Goal: Task Accomplishment & Management: Use online tool/utility

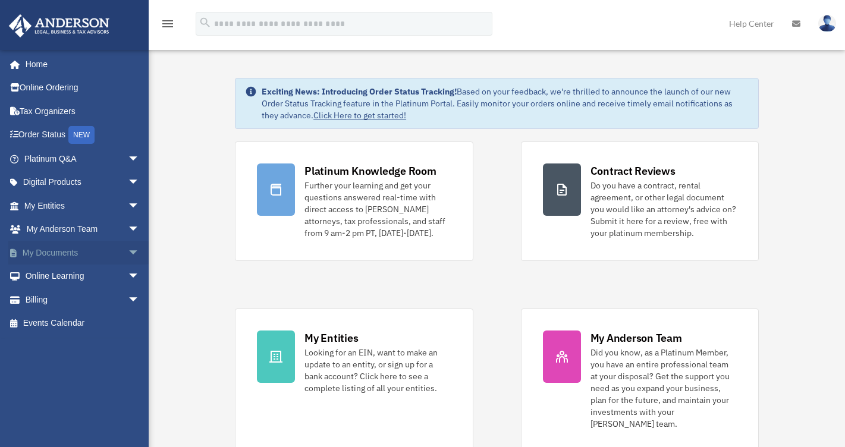
click at [128, 253] on span "arrow_drop_down" at bounding box center [140, 253] width 24 height 24
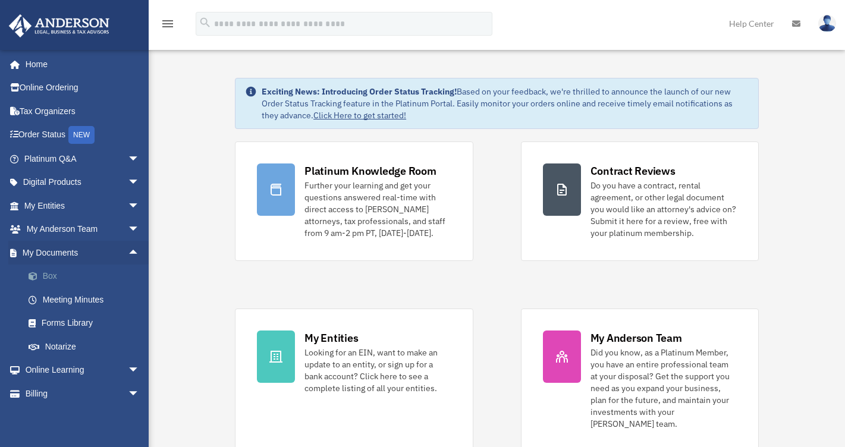
click at [58, 277] on link "Box" at bounding box center [87, 277] width 141 height 24
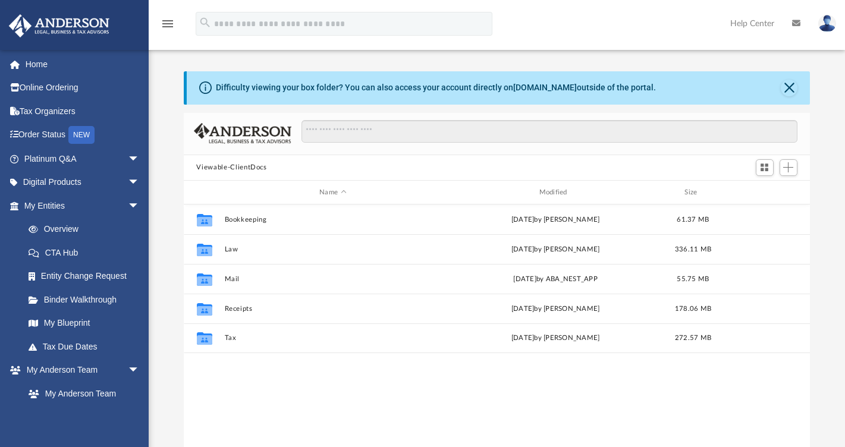
scroll to position [261, 618]
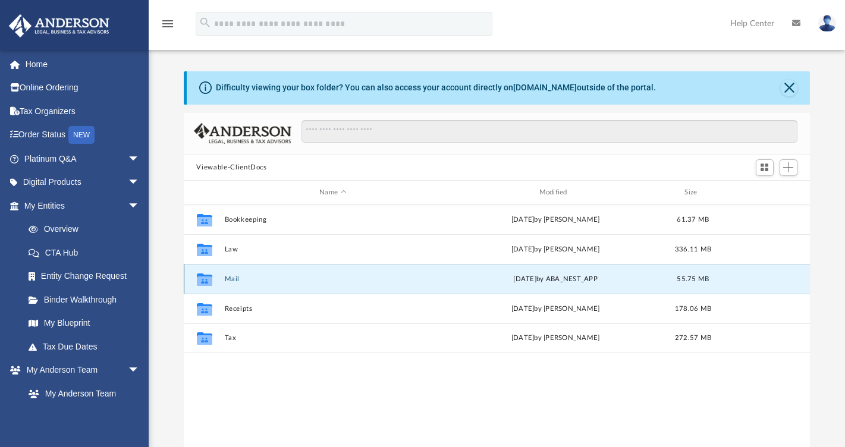
click at [237, 279] on button "Mail" at bounding box center [332, 279] width 217 height 8
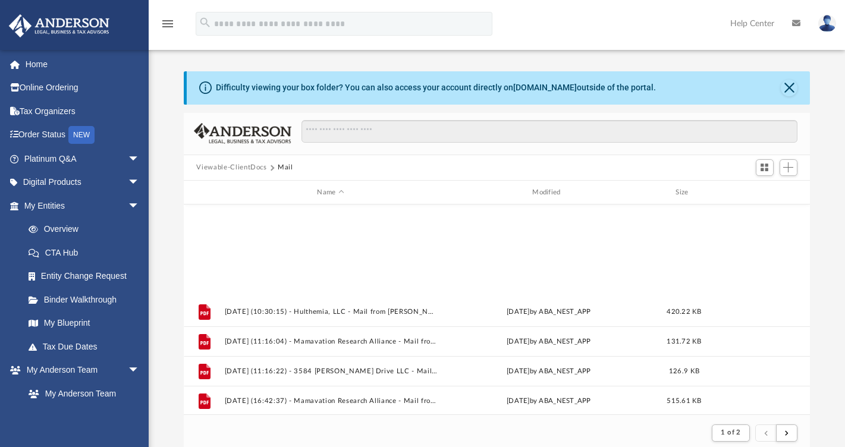
scroll to position [1277, 0]
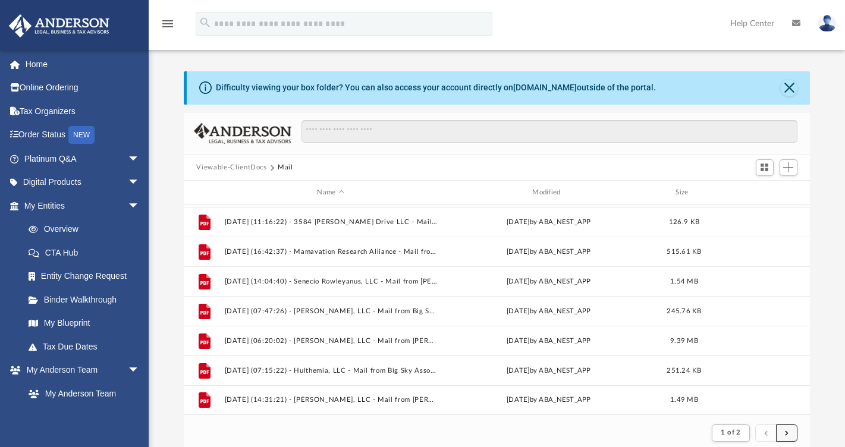
click at [791, 435] on button "submit" at bounding box center [786, 433] width 21 height 17
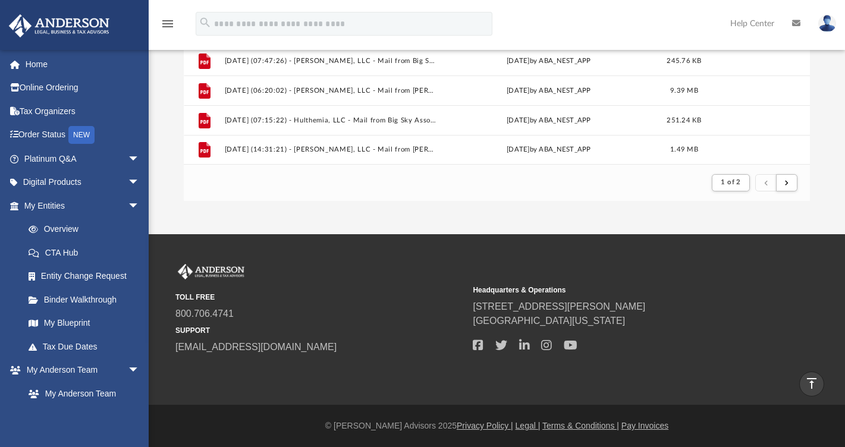
scroll to position [0, 0]
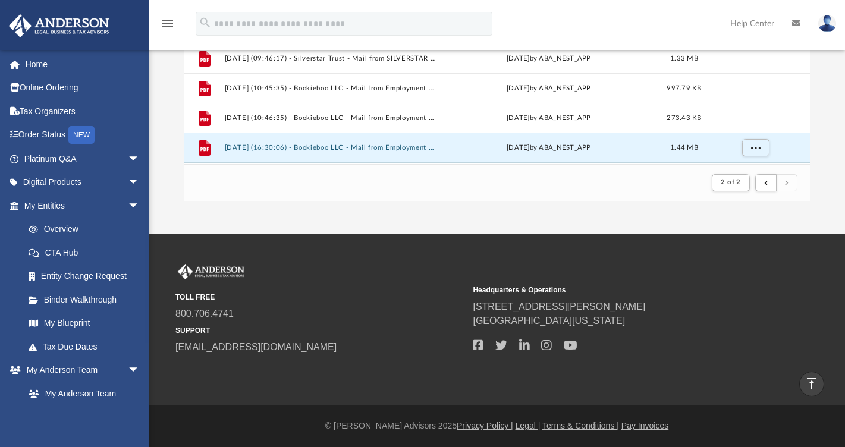
click at [377, 145] on button "[DATE] (16:30:06) - Bookieboo LLC - Mail from Employment Development Department…" at bounding box center [330, 148] width 213 height 8
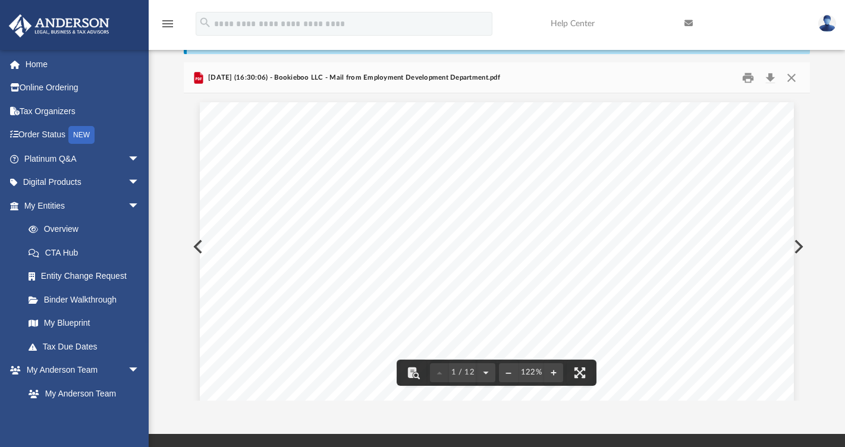
scroll to position [51, 0]
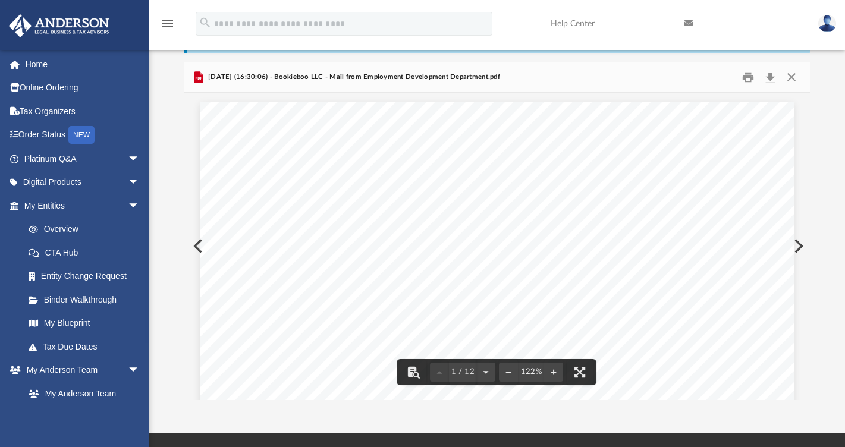
click at [798, 249] on button "Preview" at bounding box center [798, 246] width 26 height 33
click at [196, 246] on button "Preview" at bounding box center [197, 246] width 26 height 33
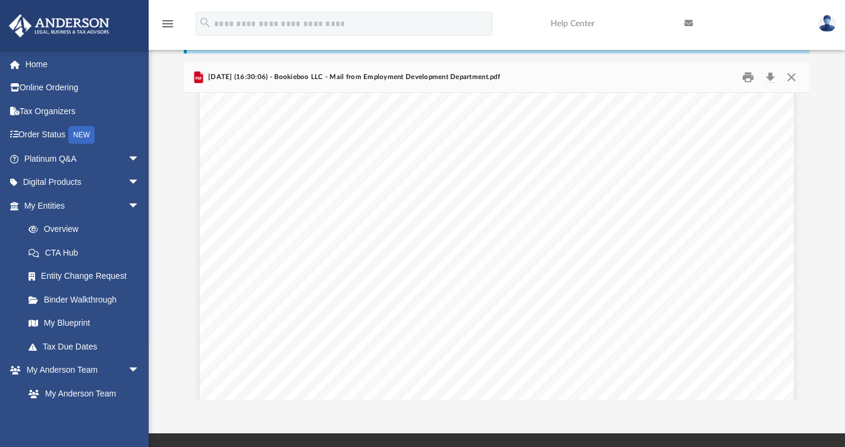
scroll to position [0, 0]
click at [792, 79] on button "Close" at bounding box center [791, 77] width 21 height 18
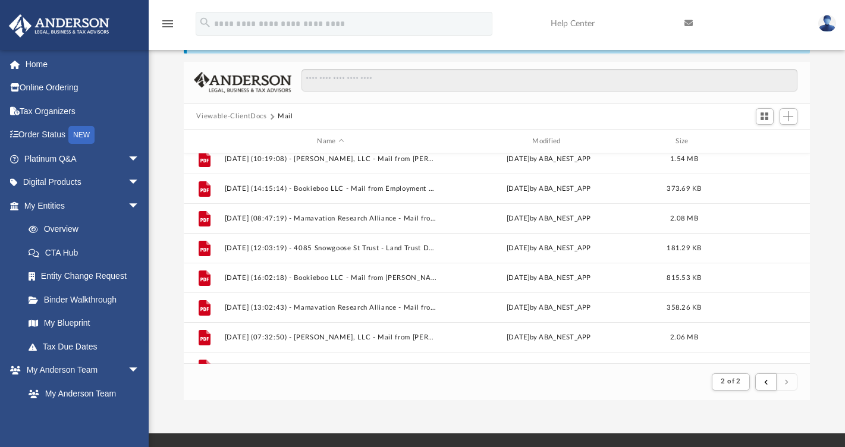
scroll to position [265, 0]
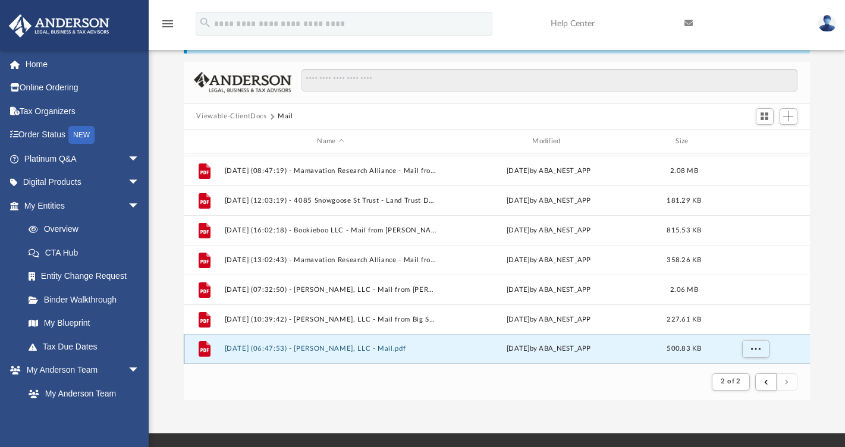
click at [380, 350] on button "[DATE] (06:47:53) - [PERSON_NAME], LLC - Mail.pdf" at bounding box center [330, 350] width 213 height 8
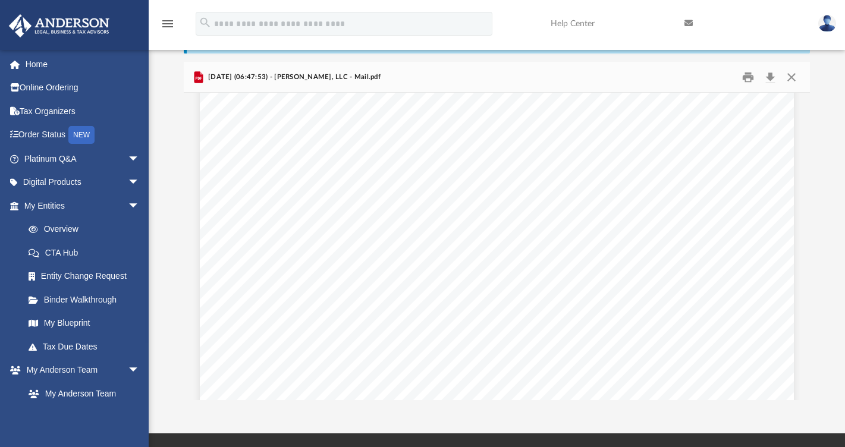
scroll to position [143, 0]
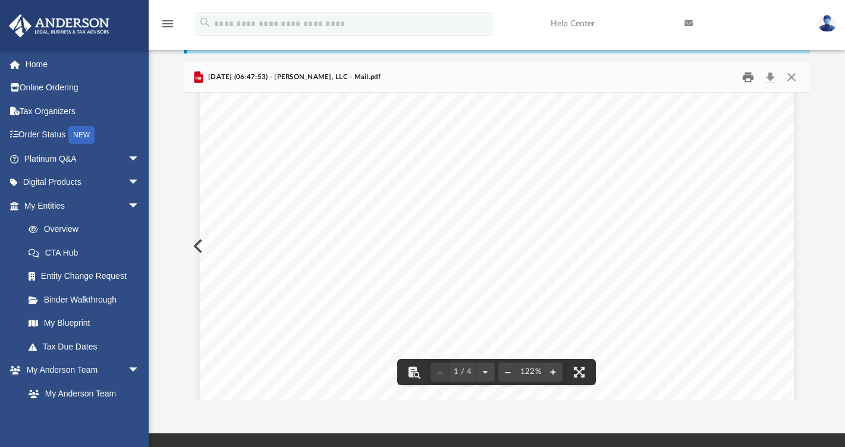
click at [746, 82] on button "Print" at bounding box center [749, 77] width 24 height 18
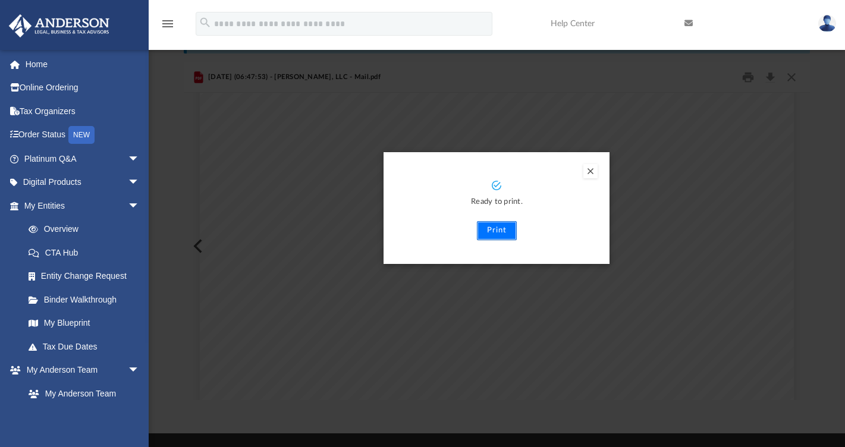
click at [492, 231] on button "Print" at bounding box center [497, 230] width 40 height 19
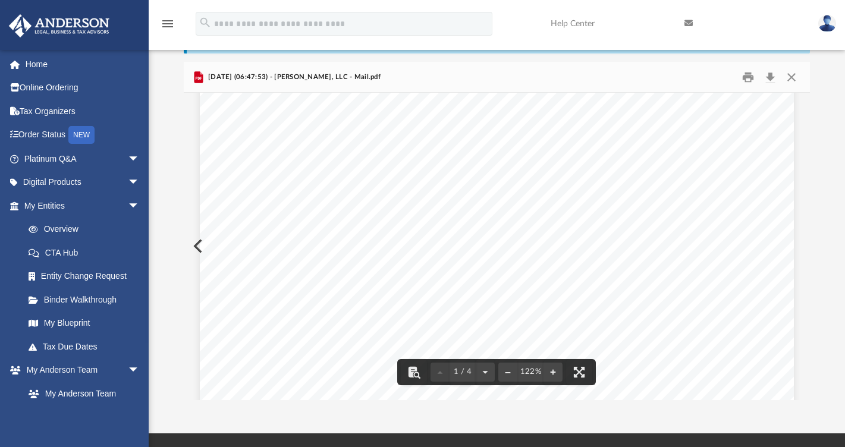
scroll to position [0, 0]
click at [791, 77] on button "Close" at bounding box center [791, 77] width 21 height 18
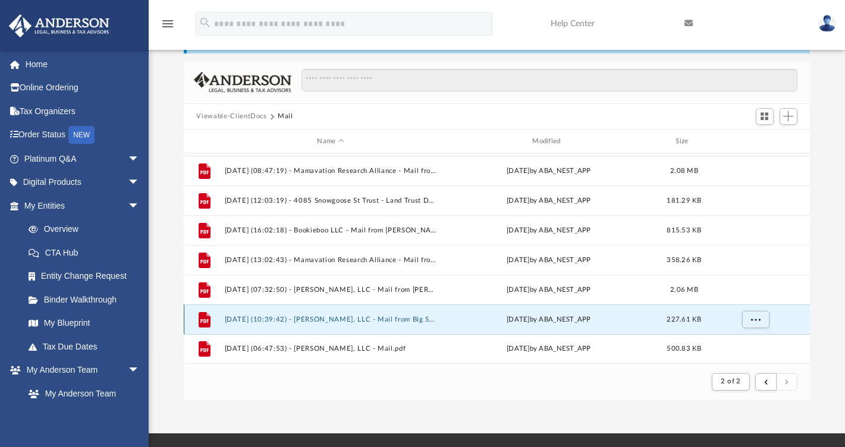
click at [341, 319] on button "[DATE] (10:39:42) - [PERSON_NAME], LLC - Mail from Big Sky Association.pdf" at bounding box center [330, 320] width 213 height 8
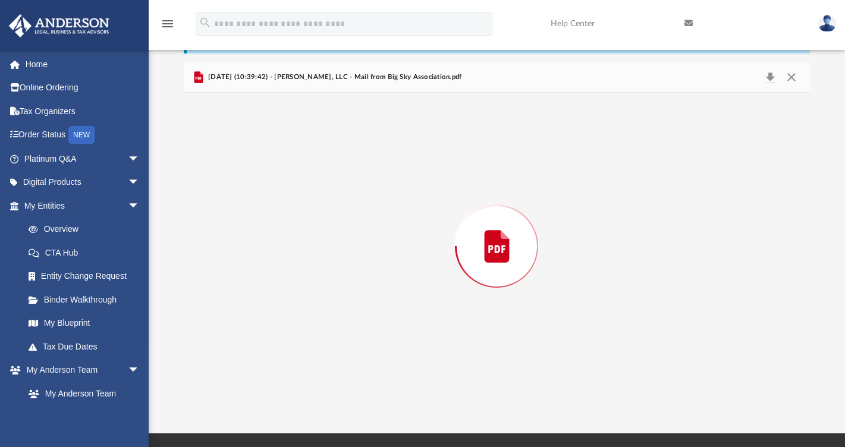
scroll to position [782, 0]
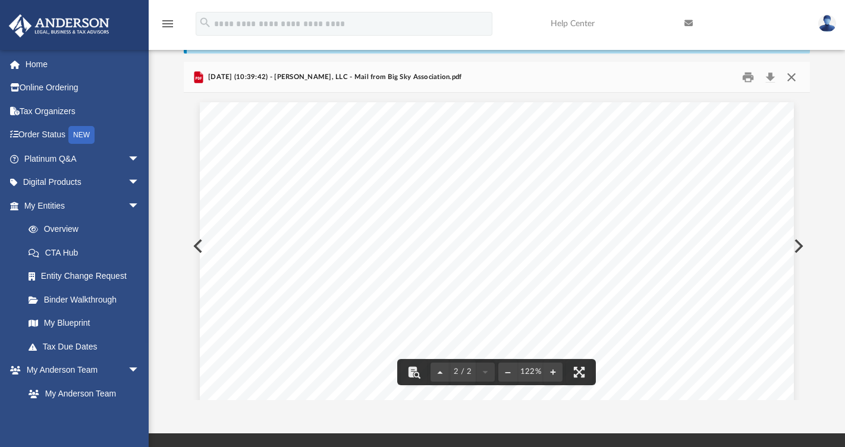
click at [792, 76] on button "Close" at bounding box center [791, 77] width 21 height 18
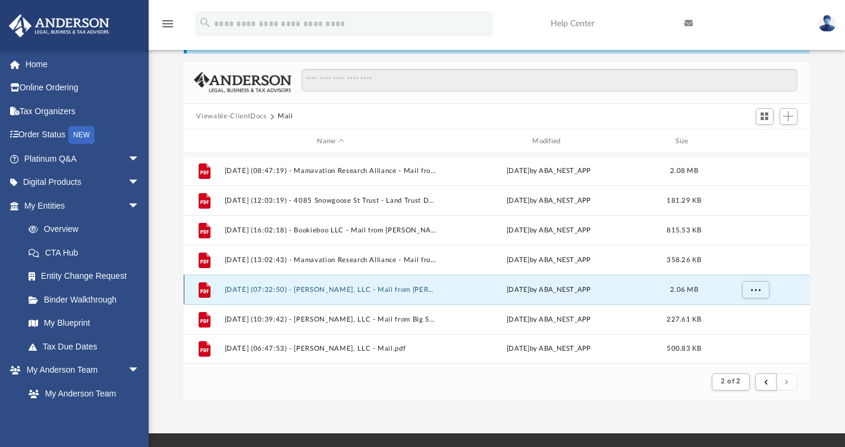
click at [339, 290] on button "[DATE] (07:32:50) - [PERSON_NAME], LLC - Mail from [PERSON_NAME] Fargo Advisors…" at bounding box center [330, 290] width 213 height 8
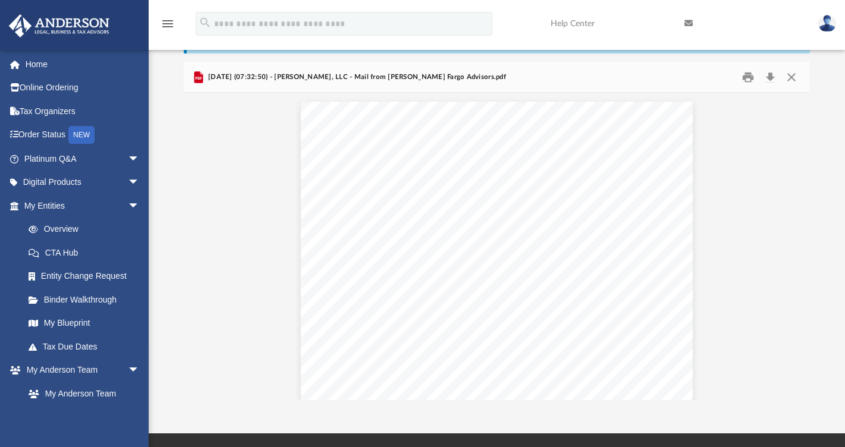
scroll to position [644, 0]
click at [791, 77] on button "Close" at bounding box center [791, 77] width 21 height 18
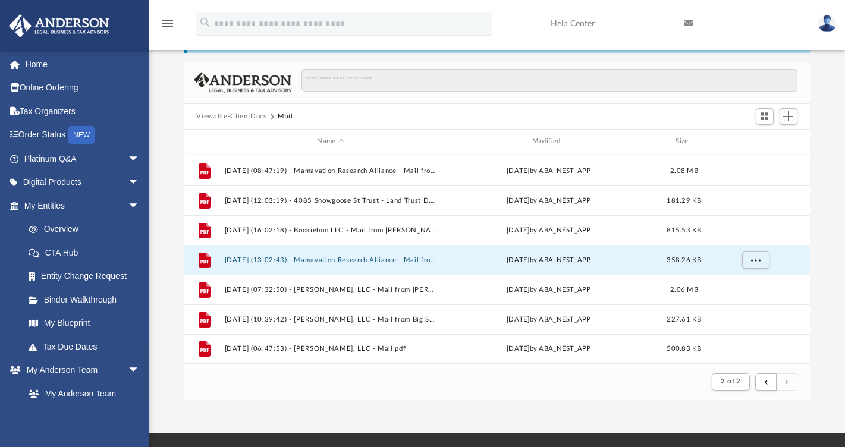
click at [362, 259] on button "[DATE] (13:02:43) - Mamavation Research Alliance - Mail from Internal Revenue S…" at bounding box center [330, 260] width 213 height 8
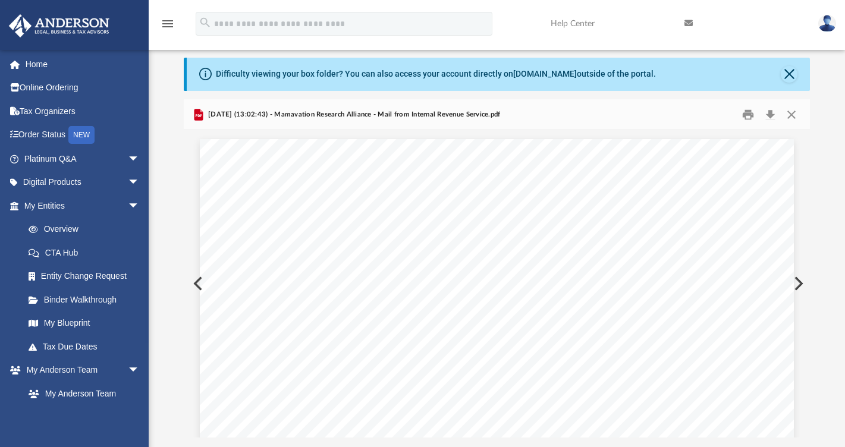
scroll to position [0, 0]
